Goal: Find specific fact: Find specific fact

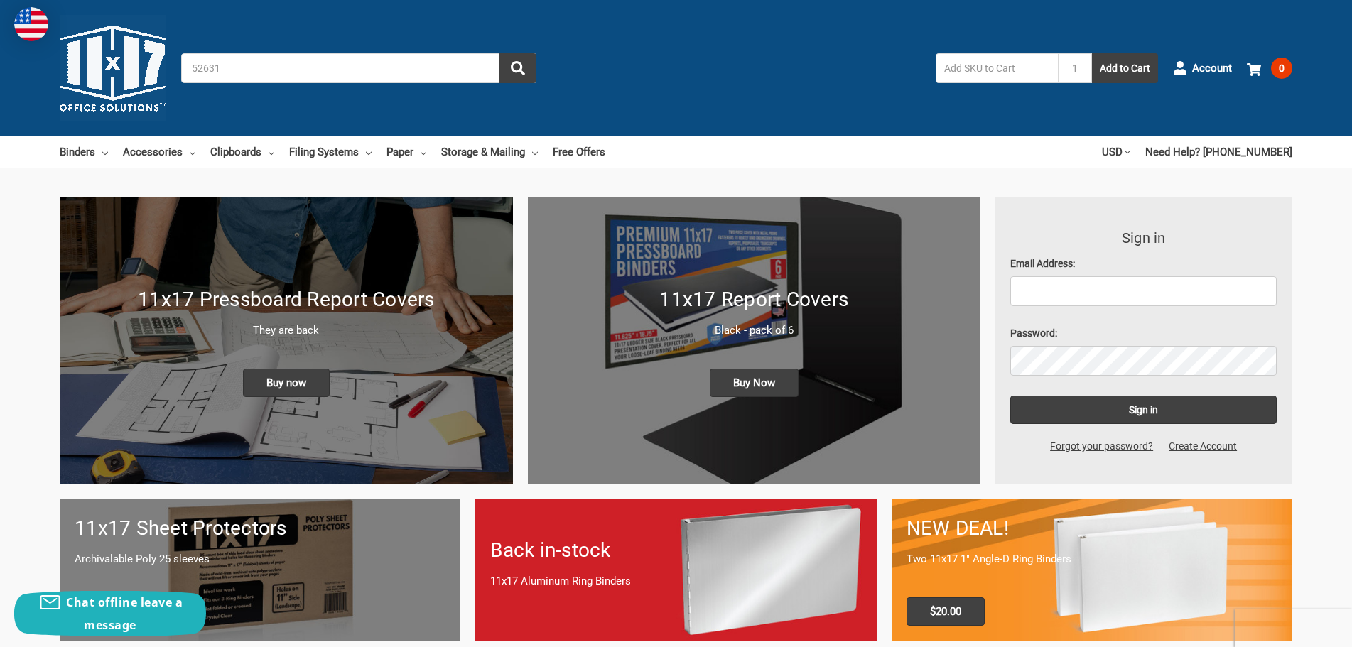
type input "526319"
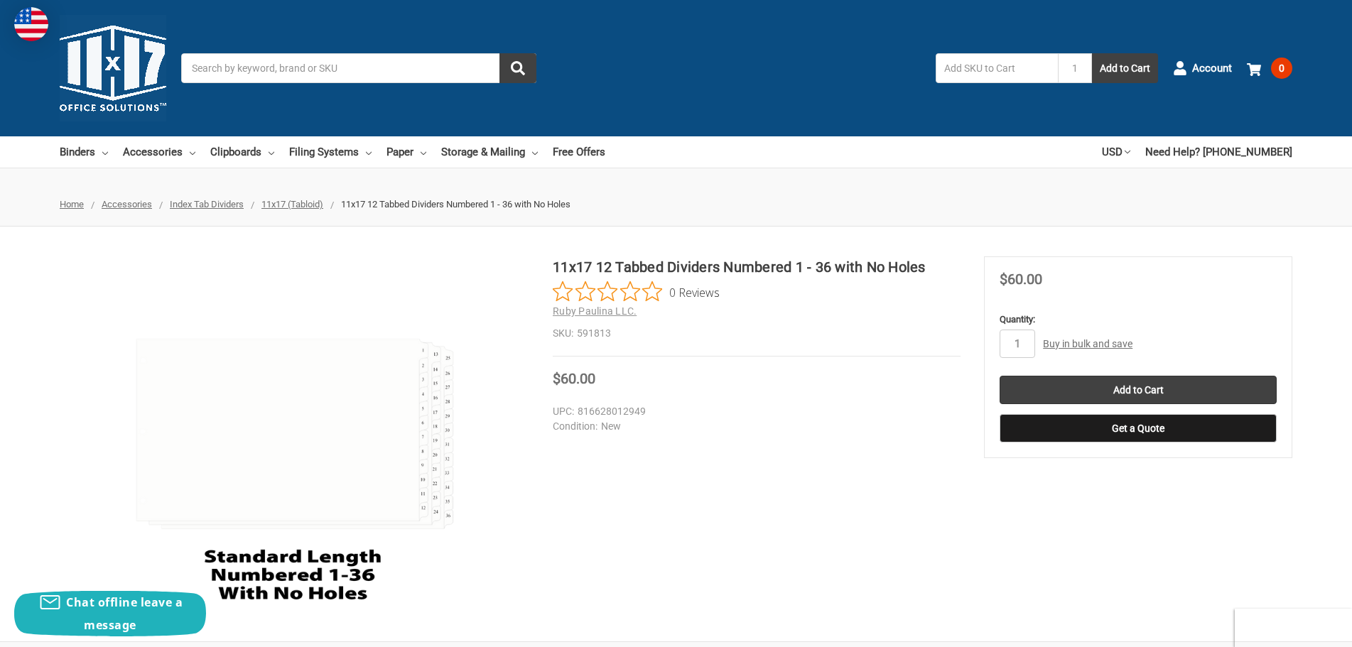
click at [386, 67] on input "Search" at bounding box center [358, 68] width 355 height 30
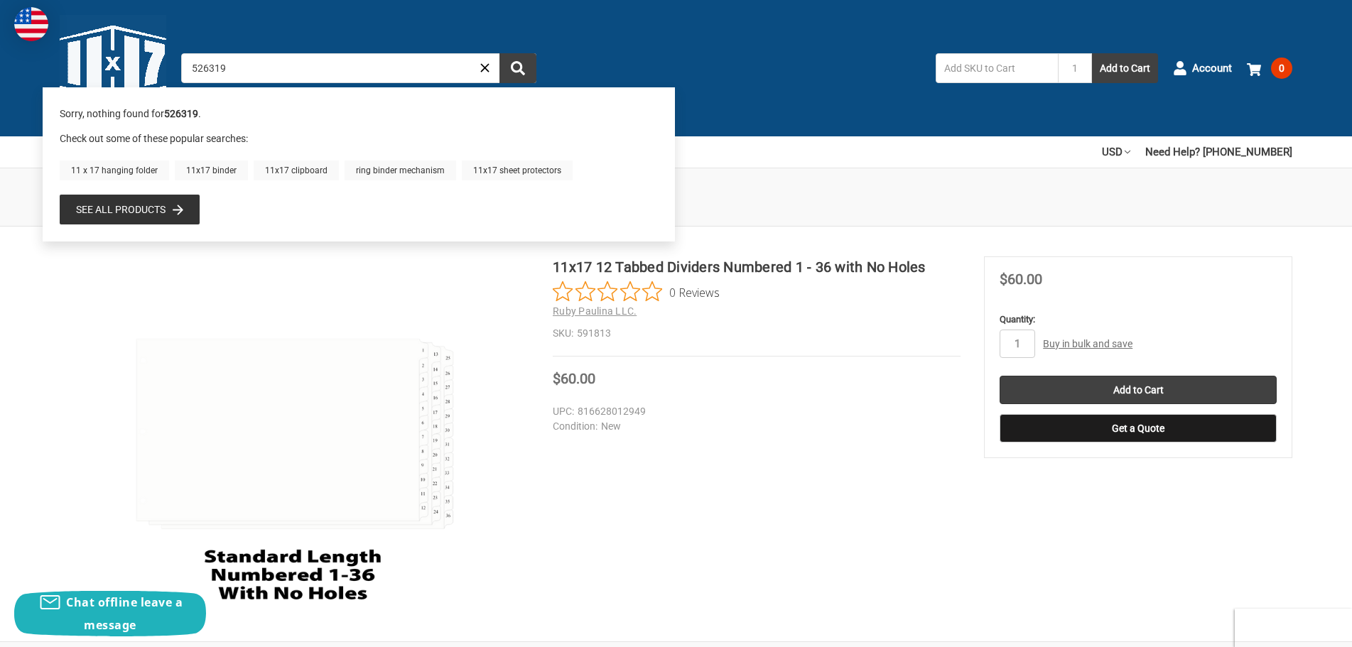
type input "526319"
